Goal: Transaction & Acquisition: Book appointment/travel/reservation

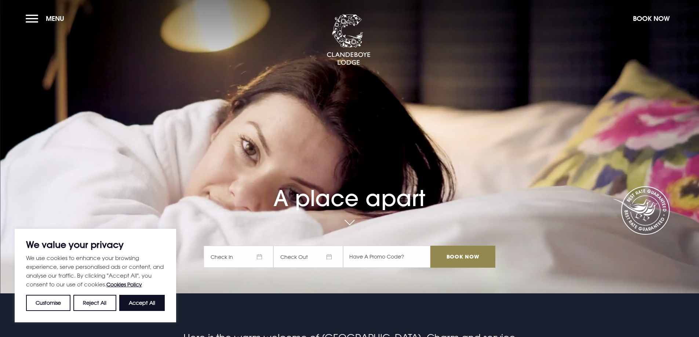
click at [142, 301] on button "Accept All" at bounding box center [141, 303] width 45 height 16
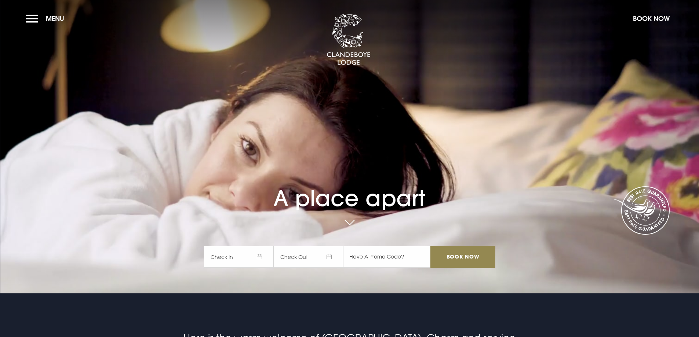
checkbox input "true"
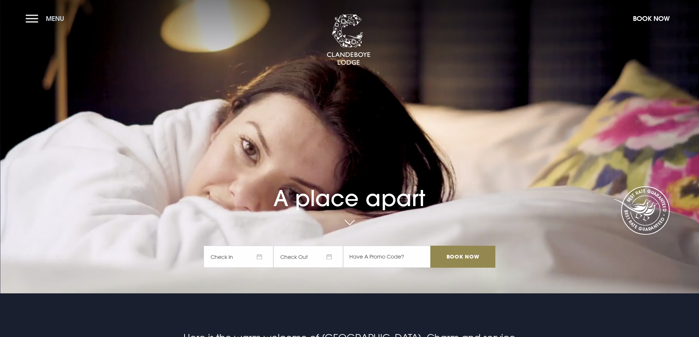
click at [30, 17] on button "Menu" at bounding box center [47, 19] width 42 height 16
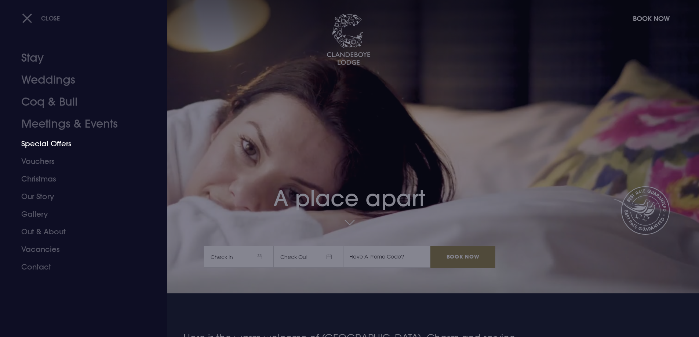
click at [49, 144] on link "Special Offers" at bounding box center [79, 144] width 116 height 18
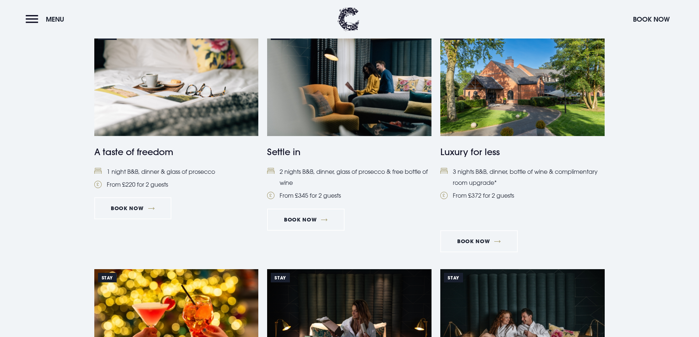
scroll to position [403, 0]
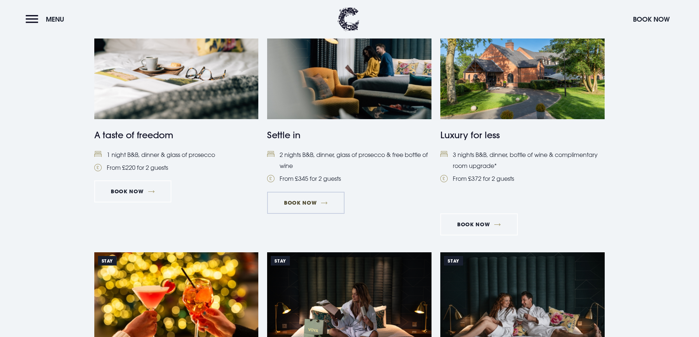
click at [307, 201] on link "Book Now" at bounding box center [305, 203] width 77 height 22
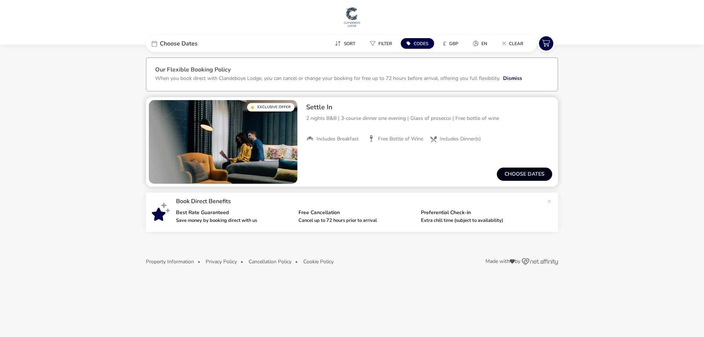
click at [530, 174] on button "Choose dates" at bounding box center [524, 174] width 55 height 13
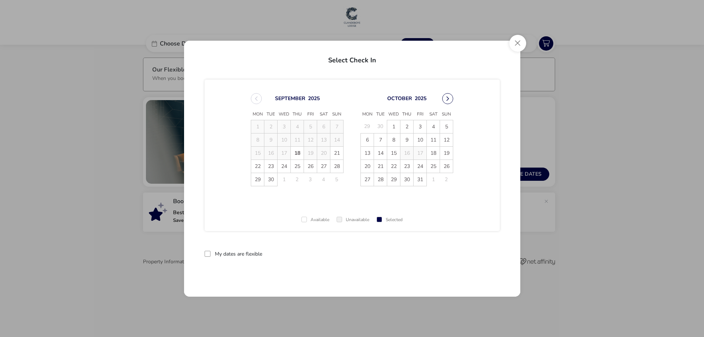
click at [450, 97] on button "Next Month" at bounding box center [447, 98] width 11 height 11
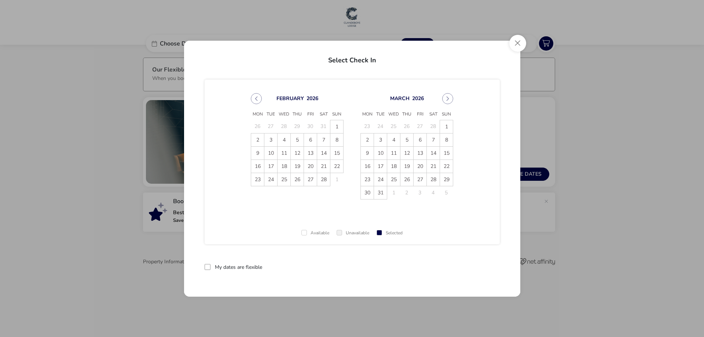
click at [450, 97] on button "Next Month" at bounding box center [447, 98] width 11 height 11
click at [418, 163] on td "22" at bounding box center [420, 166] width 13 height 13
click at [517, 43] on button "Close" at bounding box center [517, 43] width 17 height 17
